Goal: Task Accomplishment & Management: Use online tool/utility

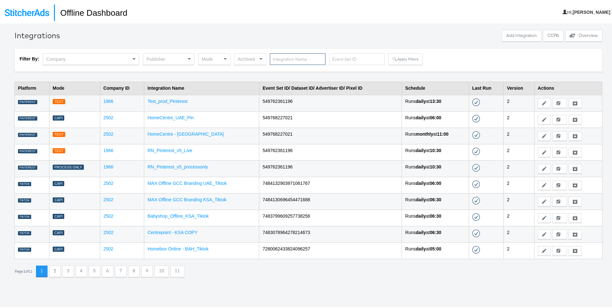
click at [280, 60] on input "text" at bounding box center [298, 58] width 56 height 12
type input "pinte"
click at [390, 62] on button "Apply Filters" at bounding box center [406, 58] width 34 height 12
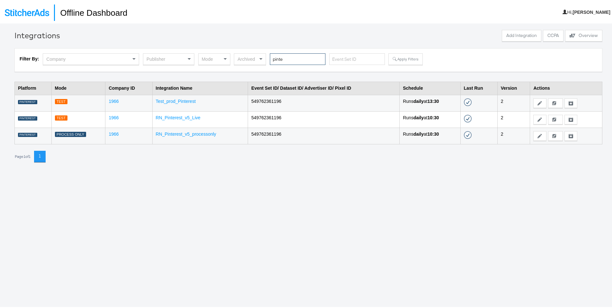
click at [301, 61] on input "pinte" at bounding box center [298, 58] width 56 height 12
type input "pin"
click at [392, 58] on button "Apply Filters" at bounding box center [406, 58] width 34 height 12
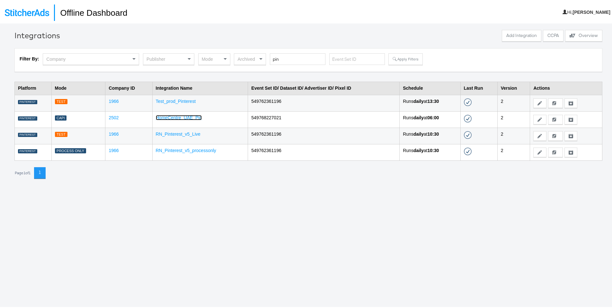
click at [187, 118] on link "HomeCentre_UAE_Pin" at bounding box center [179, 116] width 46 height 5
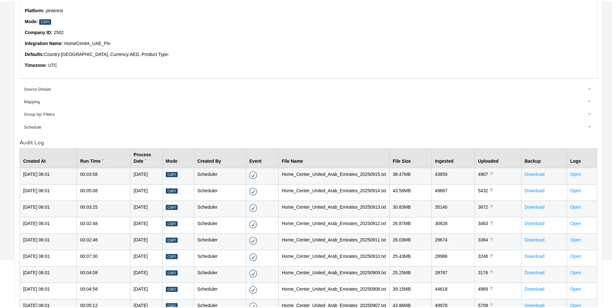
scroll to position [72, 0]
drag, startPoint x: 377, startPoint y: 174, endPoint x: 283, endPoint y: 167, distance: 94.4
click at [283, 167] on tr "[DATE] 06:01 00:03:58 [DATE] Capi Scheduler Success - [DATE] 06:01 Home_Center_…" at bounding box center [309, 174] width 578 height 16
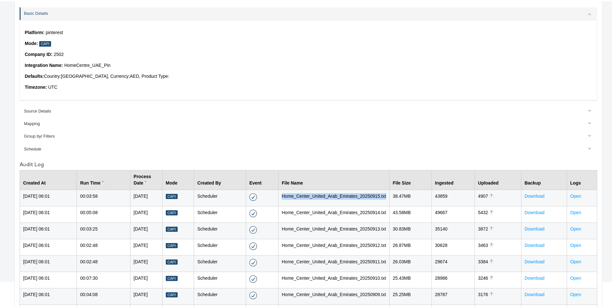
scroll to position [0, 0]
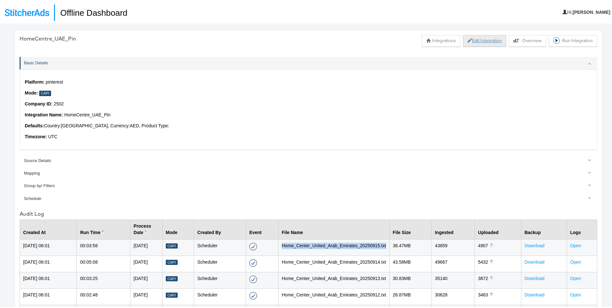
click at [486, 41] on button "Edit Integration" at bounding box center [484, 40] width 43 height 12
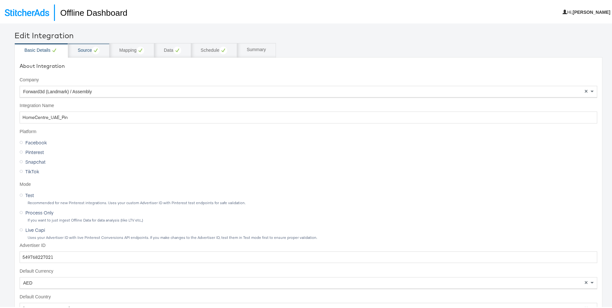
click at [96, 51] on circle at bounding box center [96, 49] width 8 height 8
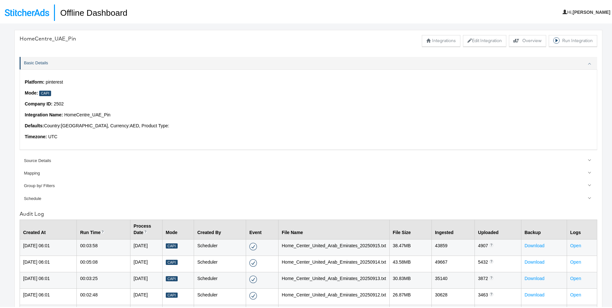
scroll to position [56, 0]
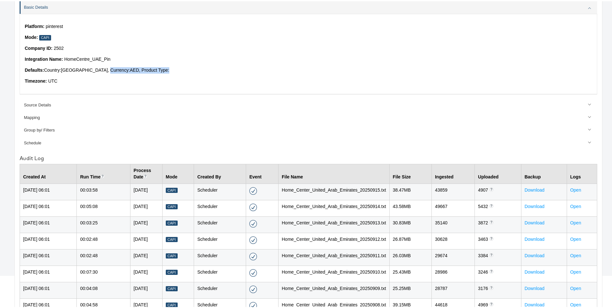
drag, startPoint x: 199, startPoint y: 77, endPoint x: 92, endPoint y: 74, distance: 107.1
click at [107, 72] on div "Platform: pinterest Mode: Capi Company ID: 2502 Integration Name: HomeCentre_UA…" at bounding box center [309, 53] width 578 height 80
click at [79, 79] on p "Timezone: UTC" at bounding box center [309, 80] width 568 height 6
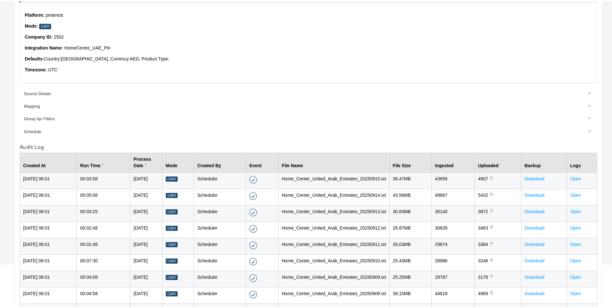
scroll to position [0, 0]
